Goal: Task Accomplishment & Management: Use online tool/utility

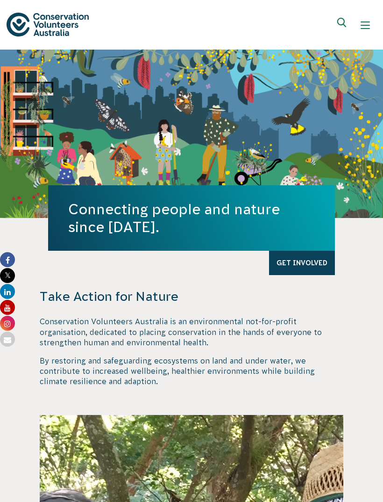
click at [362, 29] on div "Show mobile navigation menu" at bounding box center [365, 25] width 9 height 9
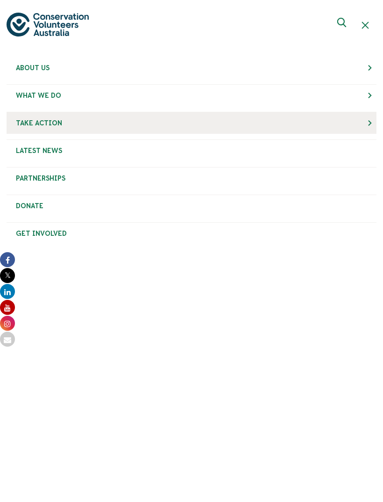
click at [66, 118] on link "Take Action" at bounding box center [192, 123] width 370 height 22
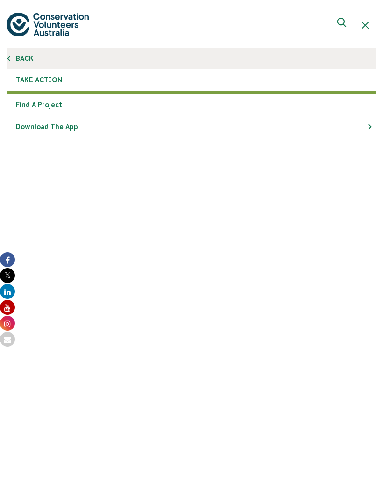
click at [26, 62] on link "Back" at bounding box center [192, 59] width 370 height 22
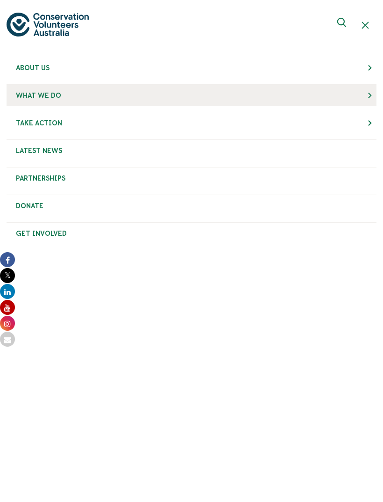
click at [47, 92] on span "What We Do" at bounding box center [38, 95] width 45 height 7
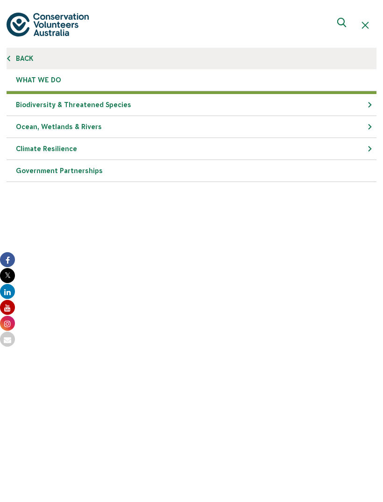
click at [24, 50] on link "Back" at bounding box center [192, 59] width 370 height 22
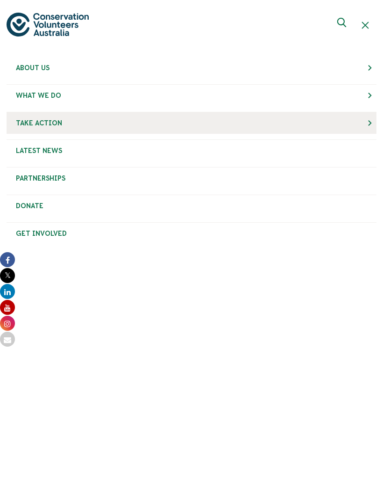
click at [39, 122] on span "Take Action" at bounding box center [39, 122] width 46 height 7
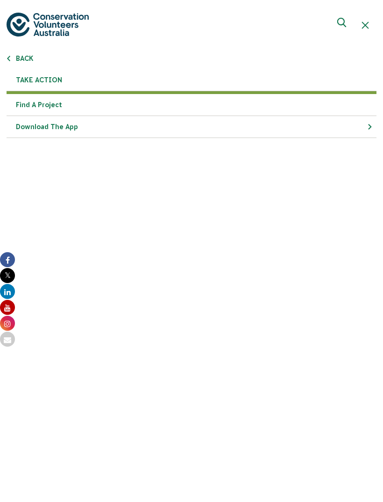
click at [36, 100] on link "Find a project" at bounding box center [192, 105] width 370 height 22
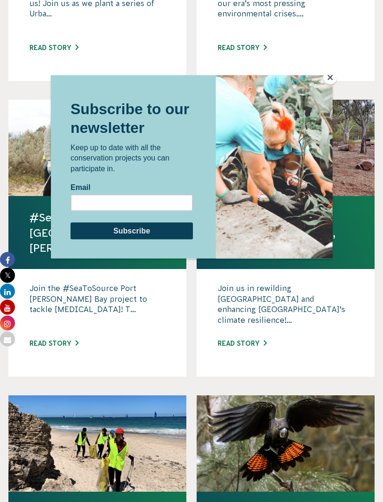
scroll to position [823, 0]
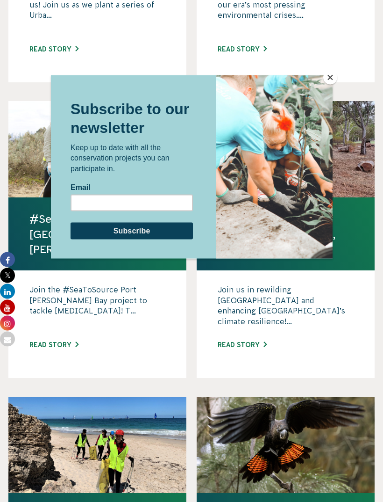
click at [328, 83] on button "Close" at bounding box center [331, 78] width 14 height 14
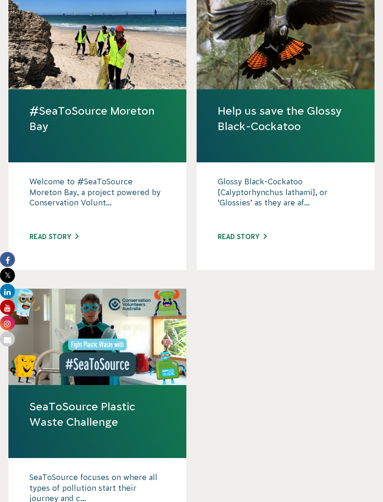
scroll to position [1225, 0]
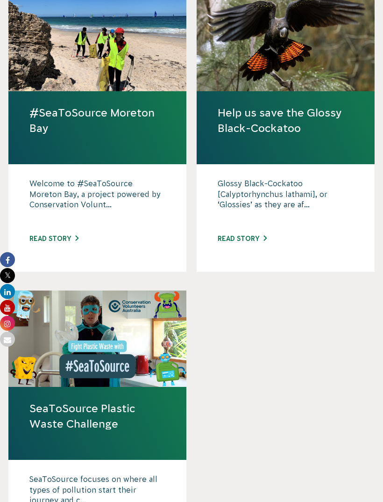
click at [233, 235] on link "Read story" at bounding box center [242, 238] width 49 height 7
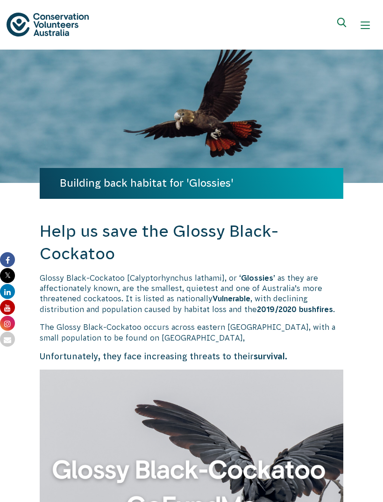
click at [366, 17] on button "Show mobile navigation menu" at bounding box center [365, 25] width 22 height 22
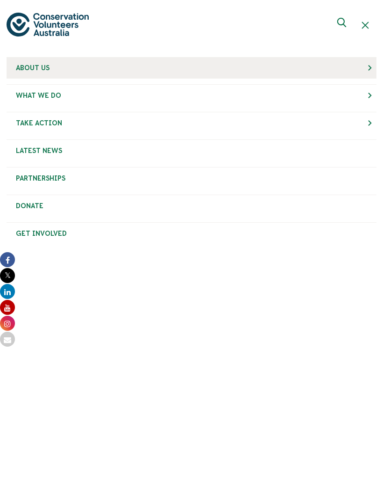
click at [105, 65] on link "About Us" at bounding box center [192, 68] width 370 height 22
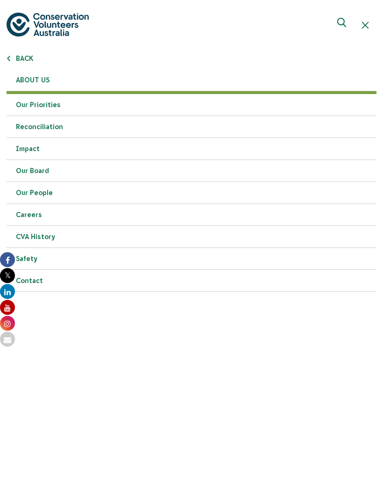
click at [20, 212] on link "Careers" at bounding box center [192, 215] width 370 height 22
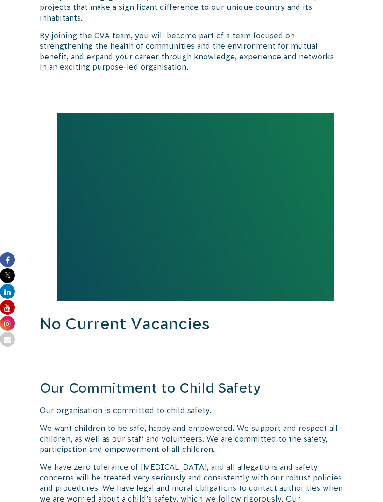
scroll to position [736, 0]
